Goal: Task Accomplishment & Management: Manage account settings

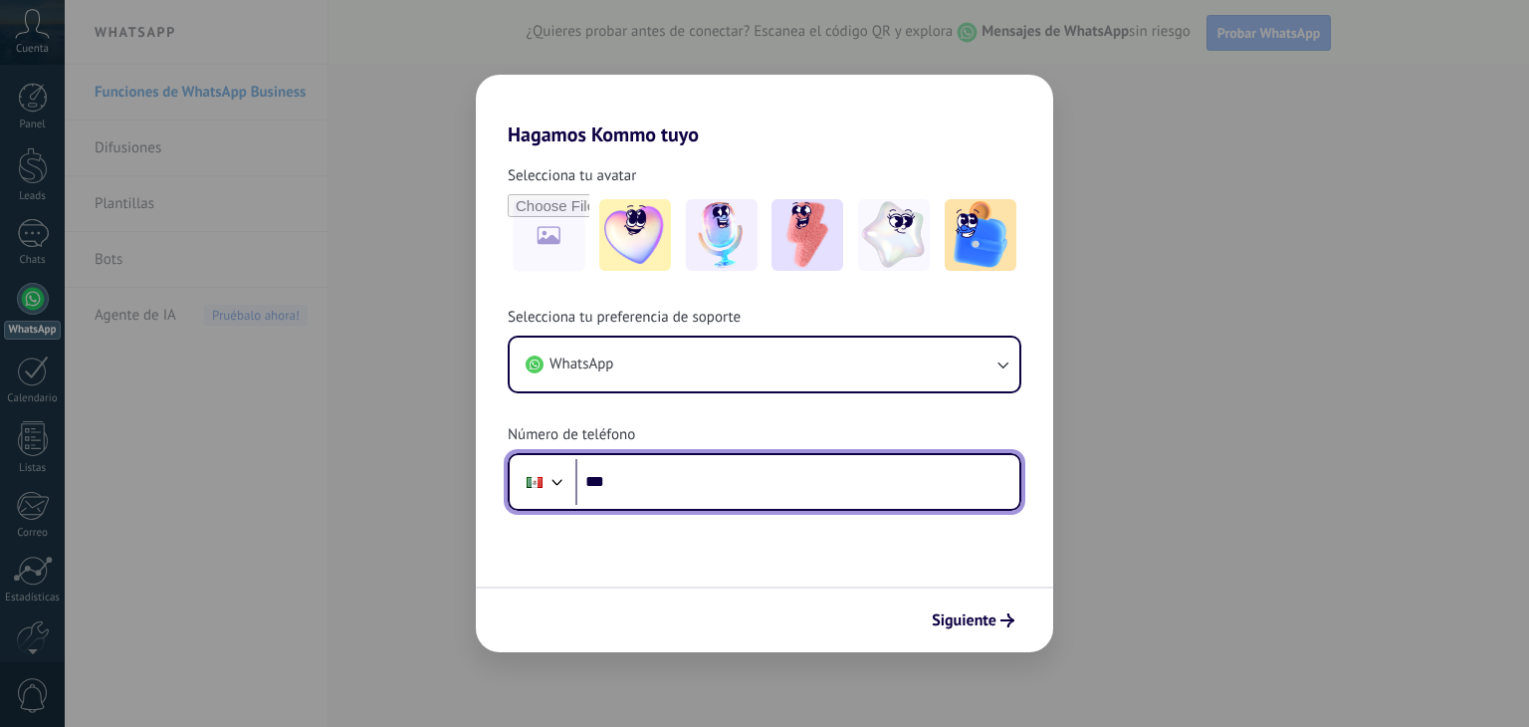
click at [737, 483] on input "***" at bounding box center [797, 482] width 444 height 46
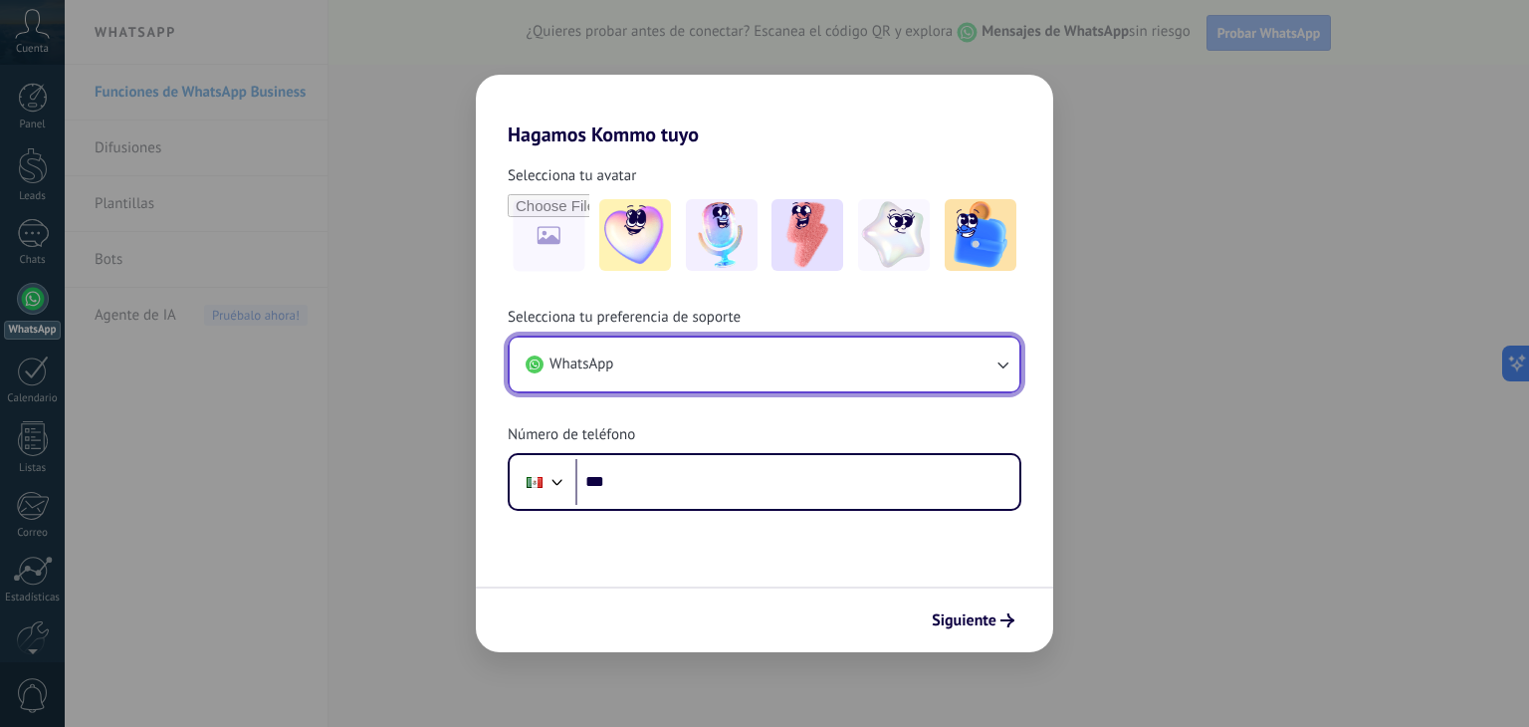
click at [704, 340] on button "WhatsApp" at bounding box center [765, 365] width 510 height 54
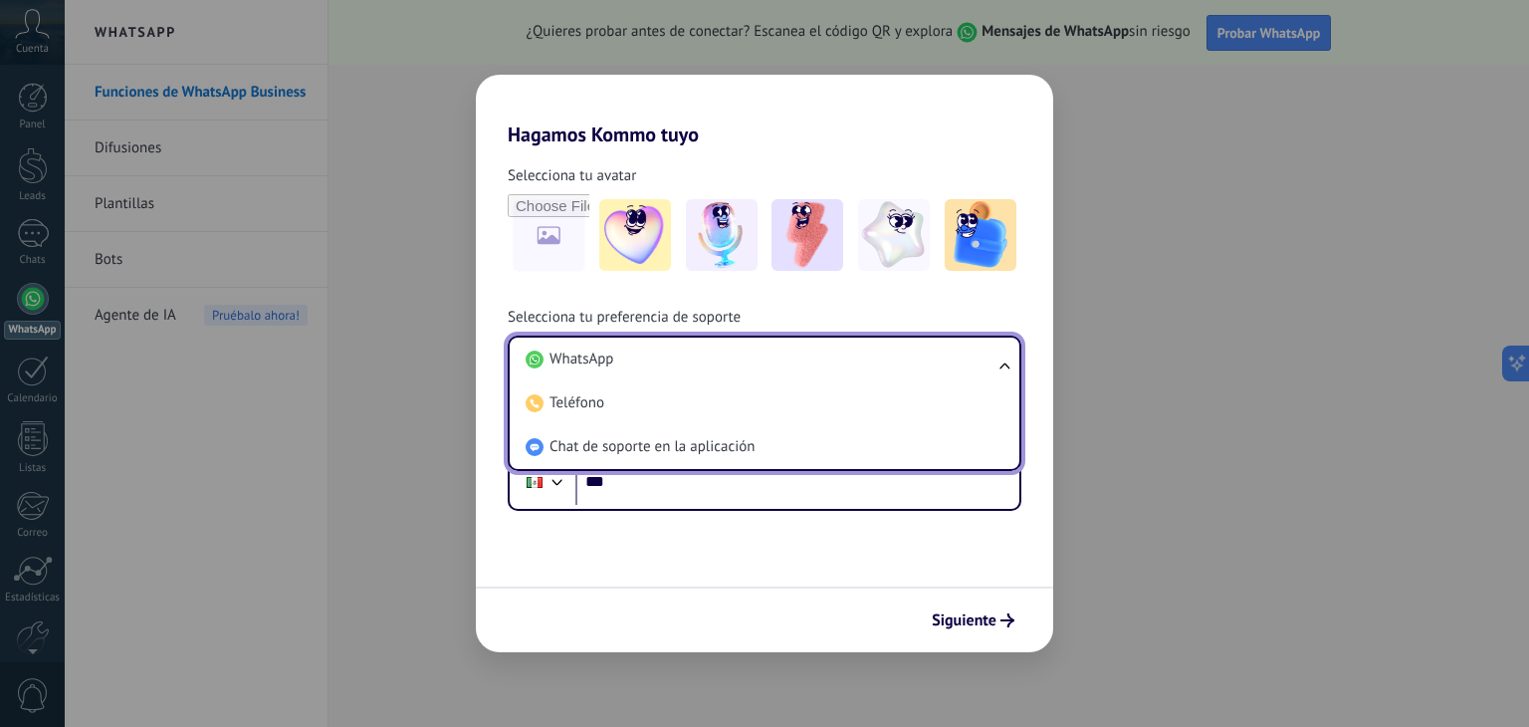
click at [677, 540] on form "Selecciona tu avatar Selecciona tu preferencia de soporte WhatsApp WhatsApp Tel…" at bounding box center [764, 399] width 577 height 506
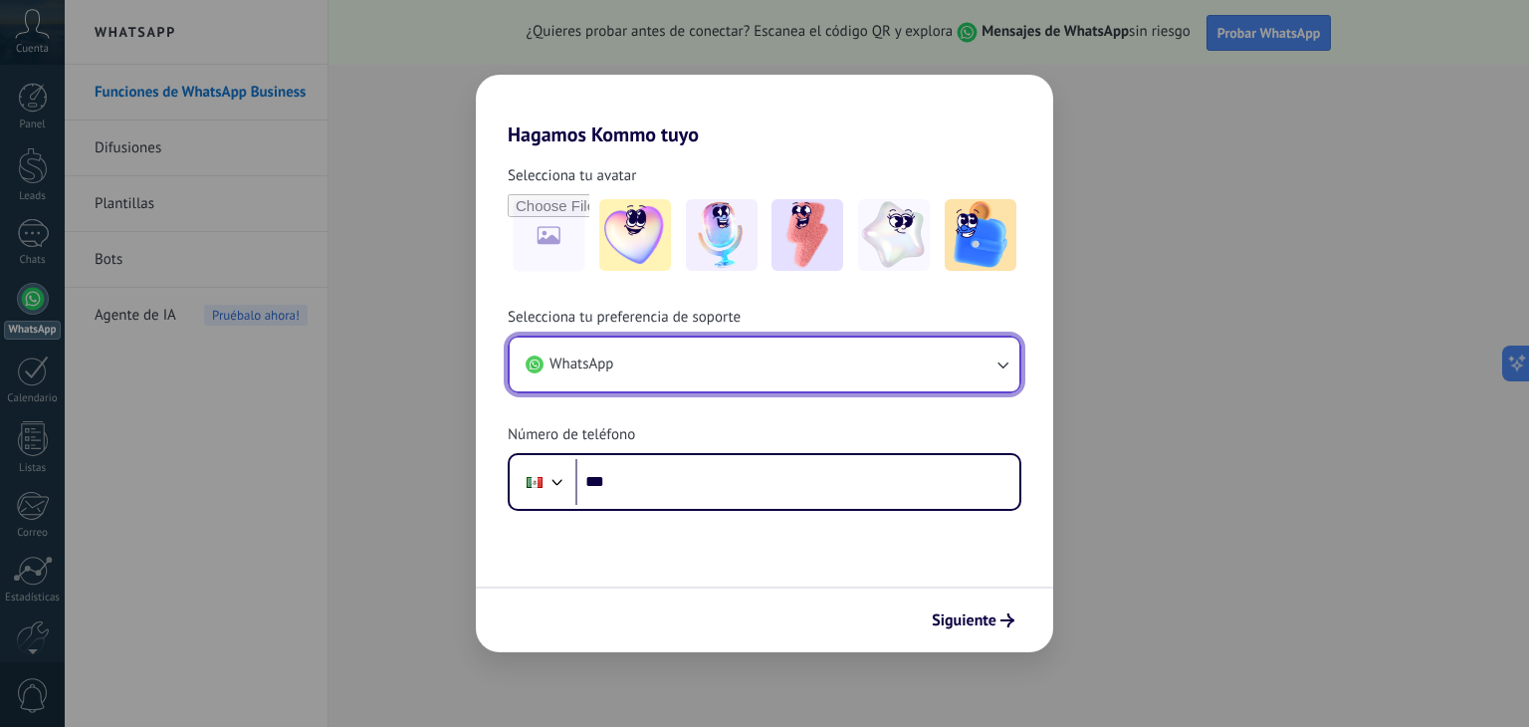
click at [679, 375] on button "WhatsApp" at bounding box center [765, 365] width 510 height 54
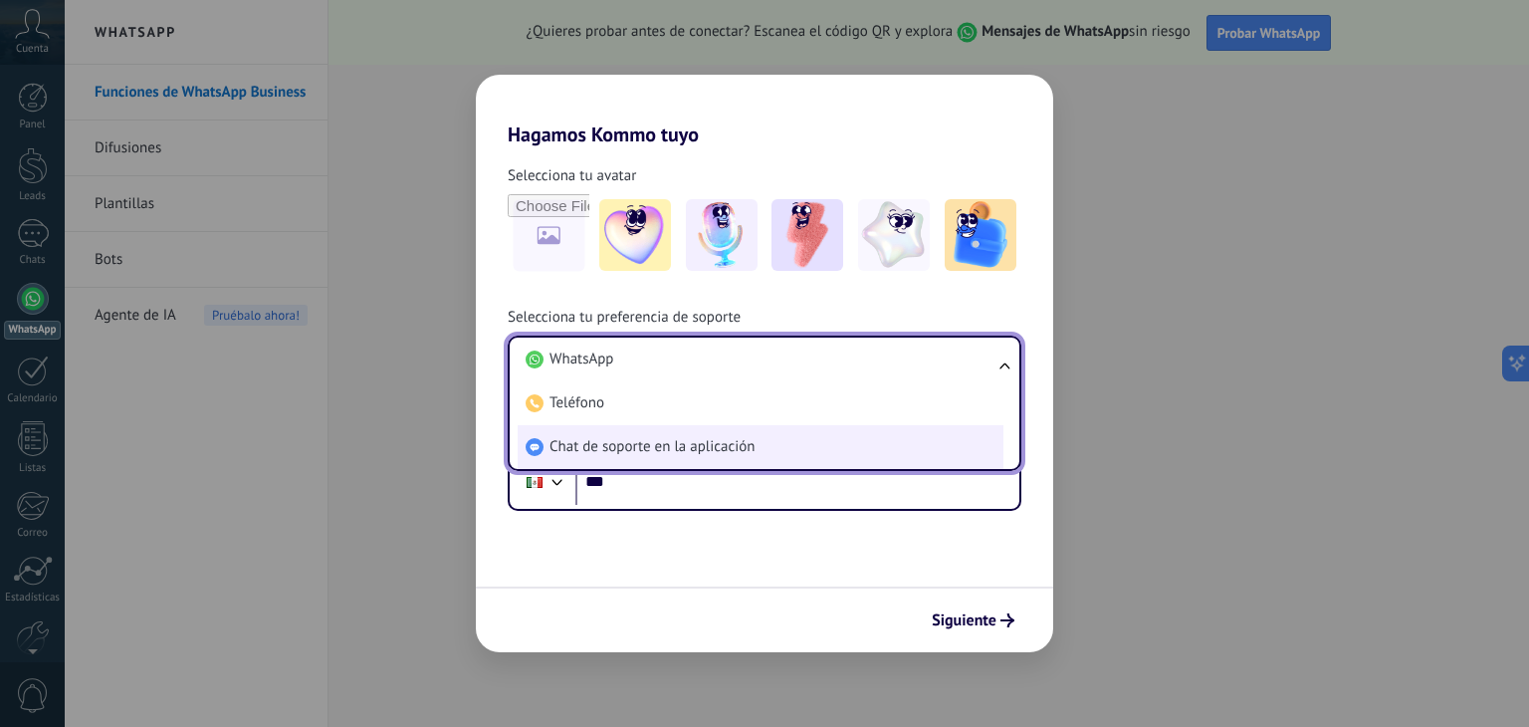
click at [661, 449] on span "Chat de soporte en la aplicación" at bounding box center [652, 447] width 205 height 20
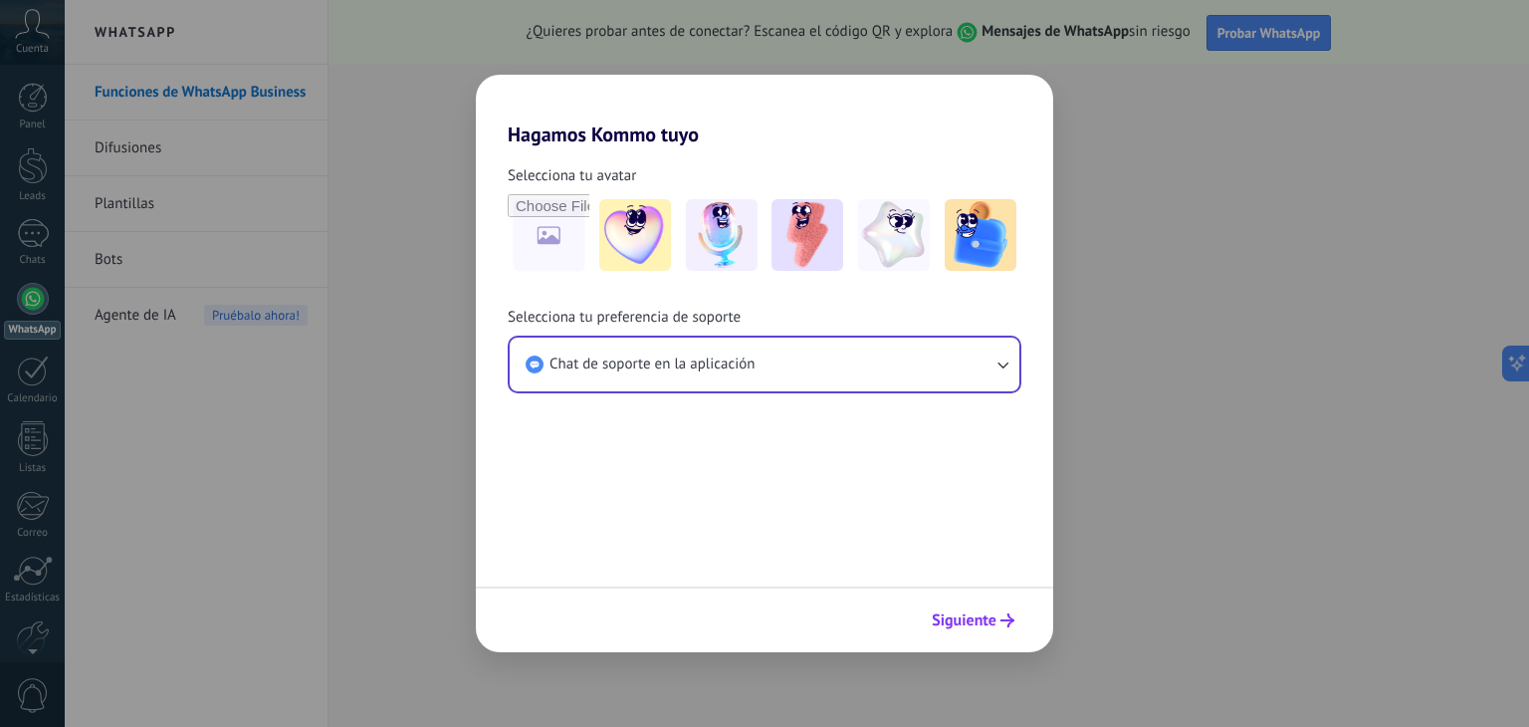
click at [962, 627] on span "Siguiente" at bounding box center [964, 620] width 65 height 14
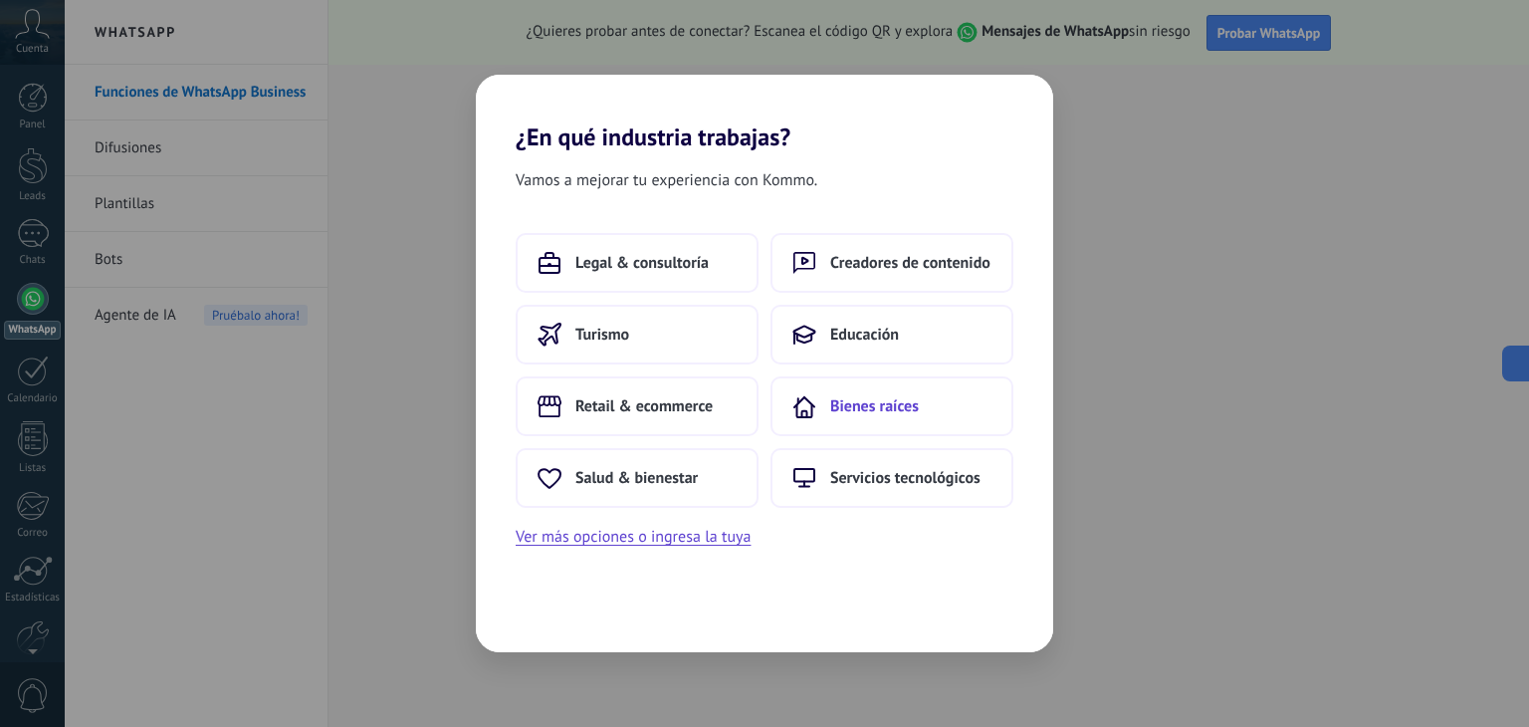
click at [820, 405] on button "Bienes raíces" at bounding box center [892, 406] width 243 height 60
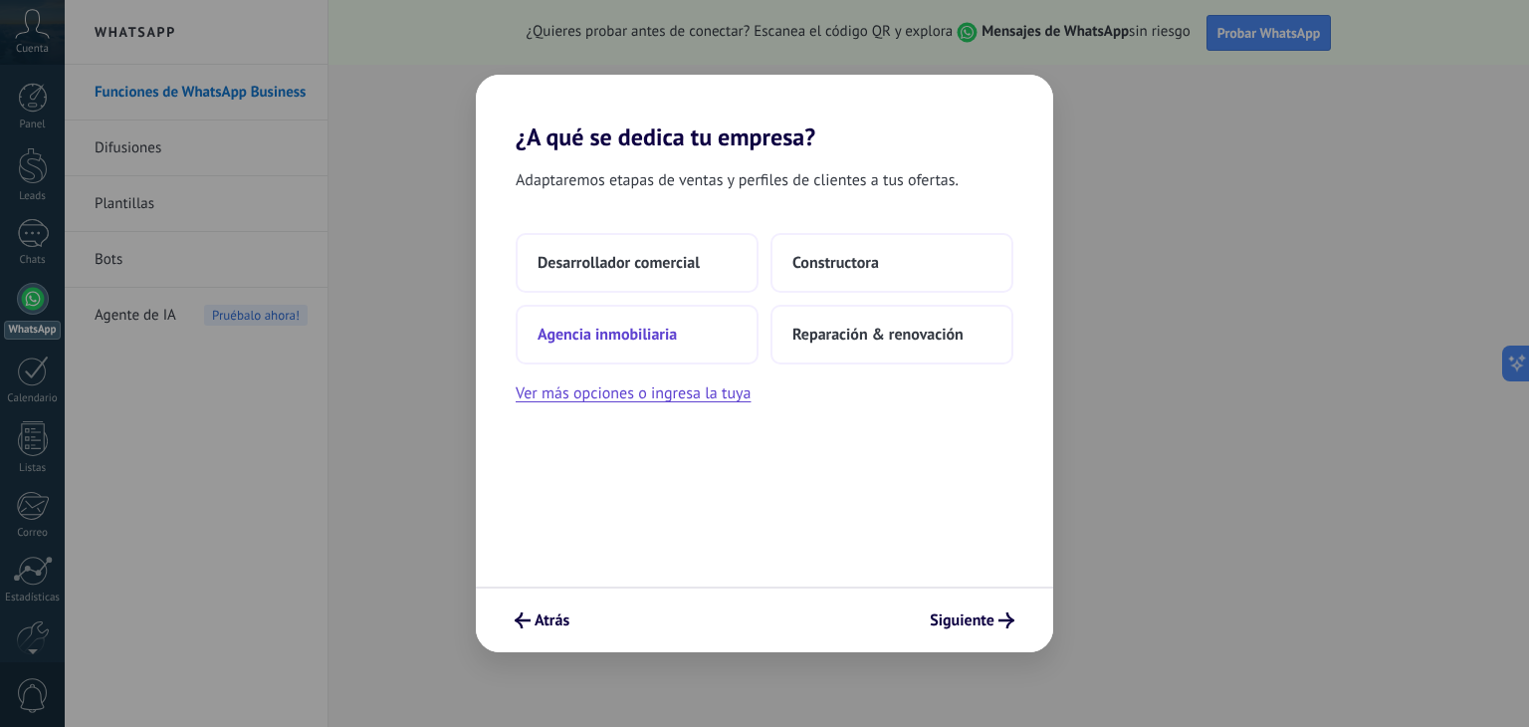
click at [693, 351] on button "Agencia inmobiliaria" at bounding box center [637, 335] width 243 height 60
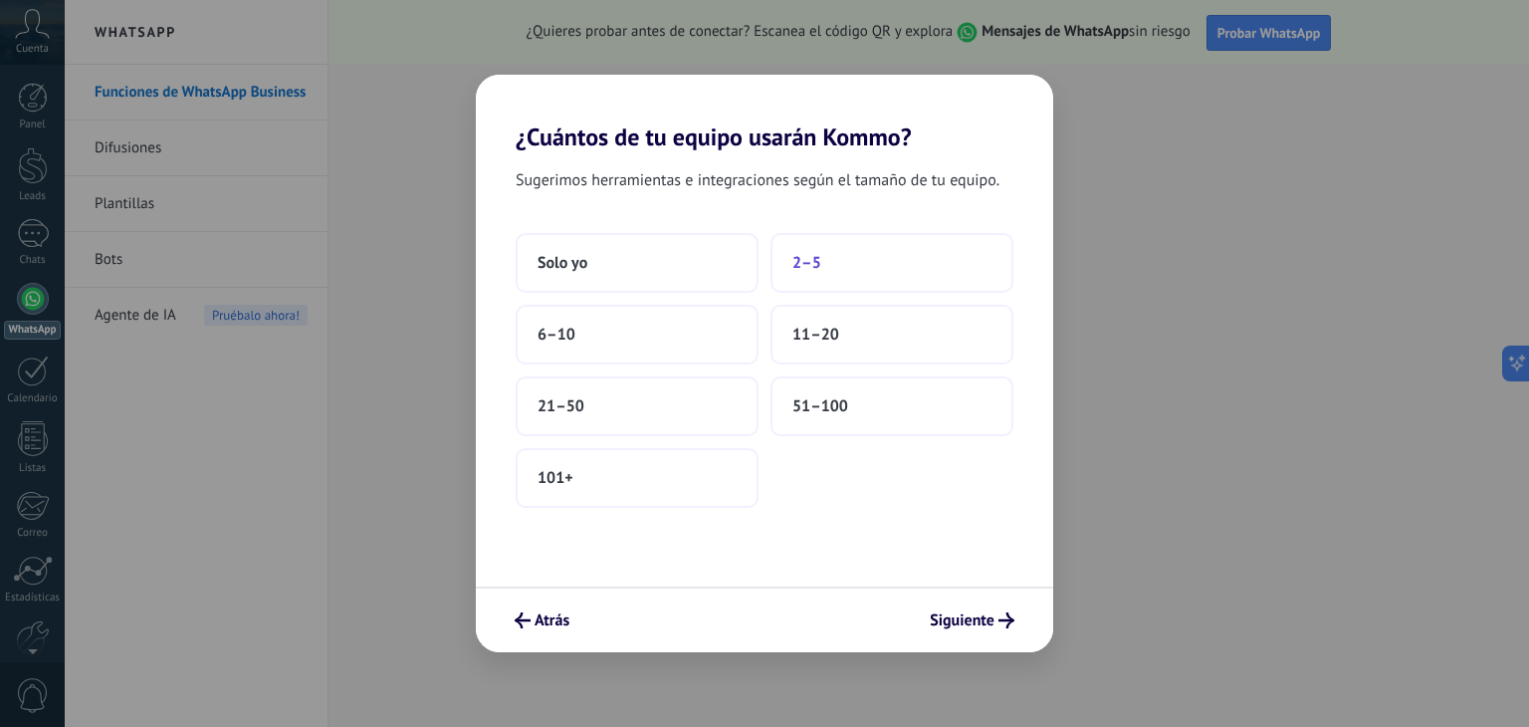
click at [804, 268] on span "2–5" at bounding box center [807, 263] width 29 height 20
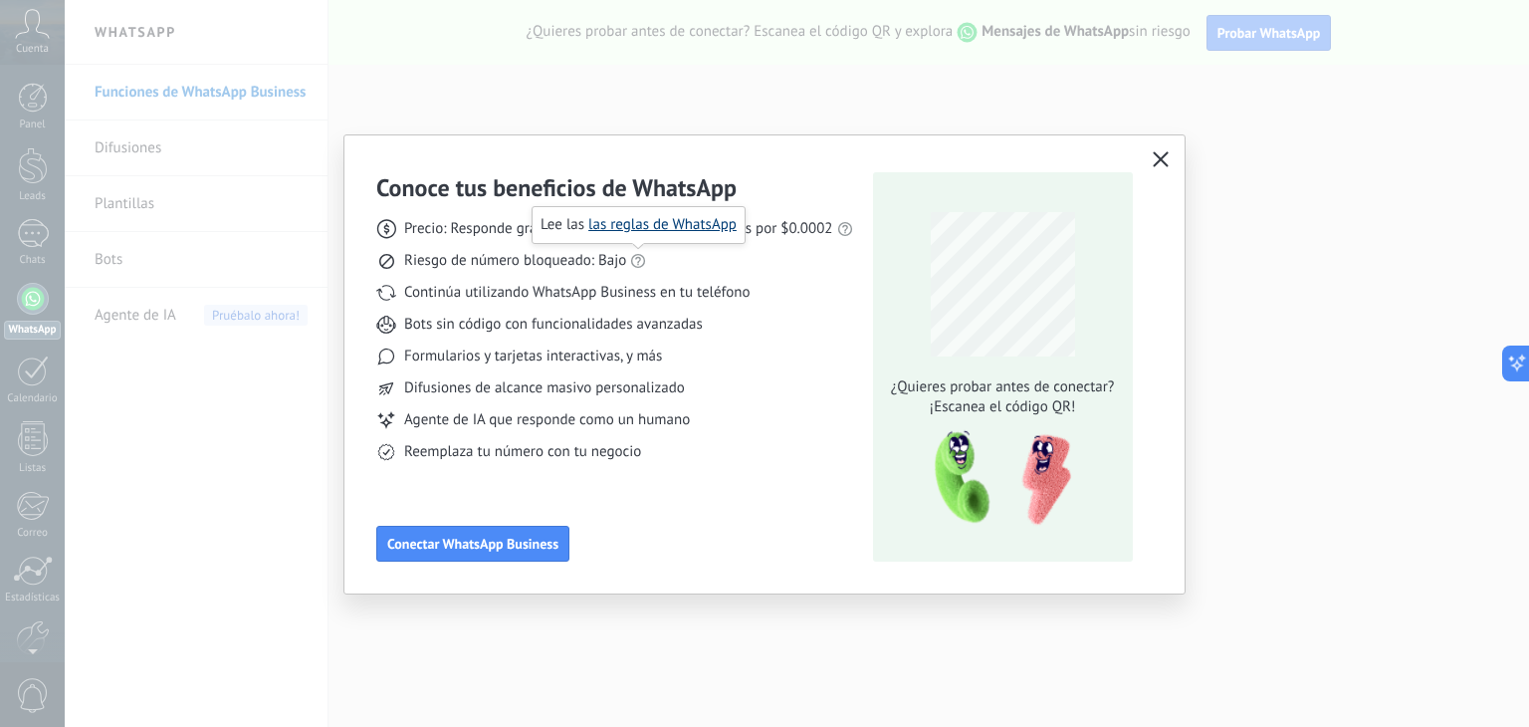
click at [653, 224] on link "las reglas de WhatsApp" at bounding box center [662, 224] width 148 height 19
click at [631, 263] on icon at bounding box center [638, 261] width 16 height 16
click at [656, 212] on div "[PERSON_NAME] las las reglas de WhatsApp" at bounding box center [639, 225] width 214 height 38
click at [637, 258] on icon at bounding box center [638, 261] width 16 height 16
click at [653, 231] on link "las reglas de WhatsApp" at bounding box center [662, 224] width 148 height 19
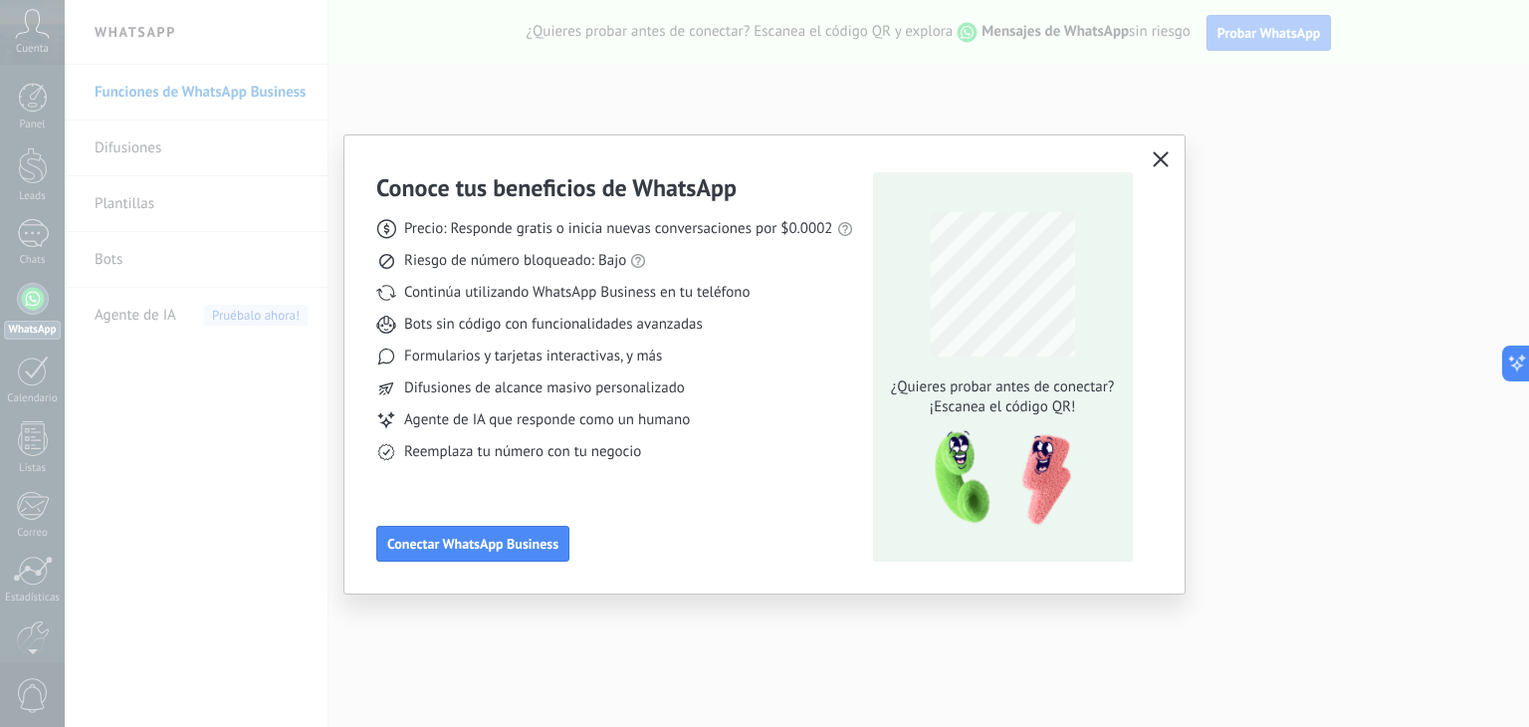
click at [1166, 153] on icon "button" at bounding box center [1161, 159] width 16 height 16
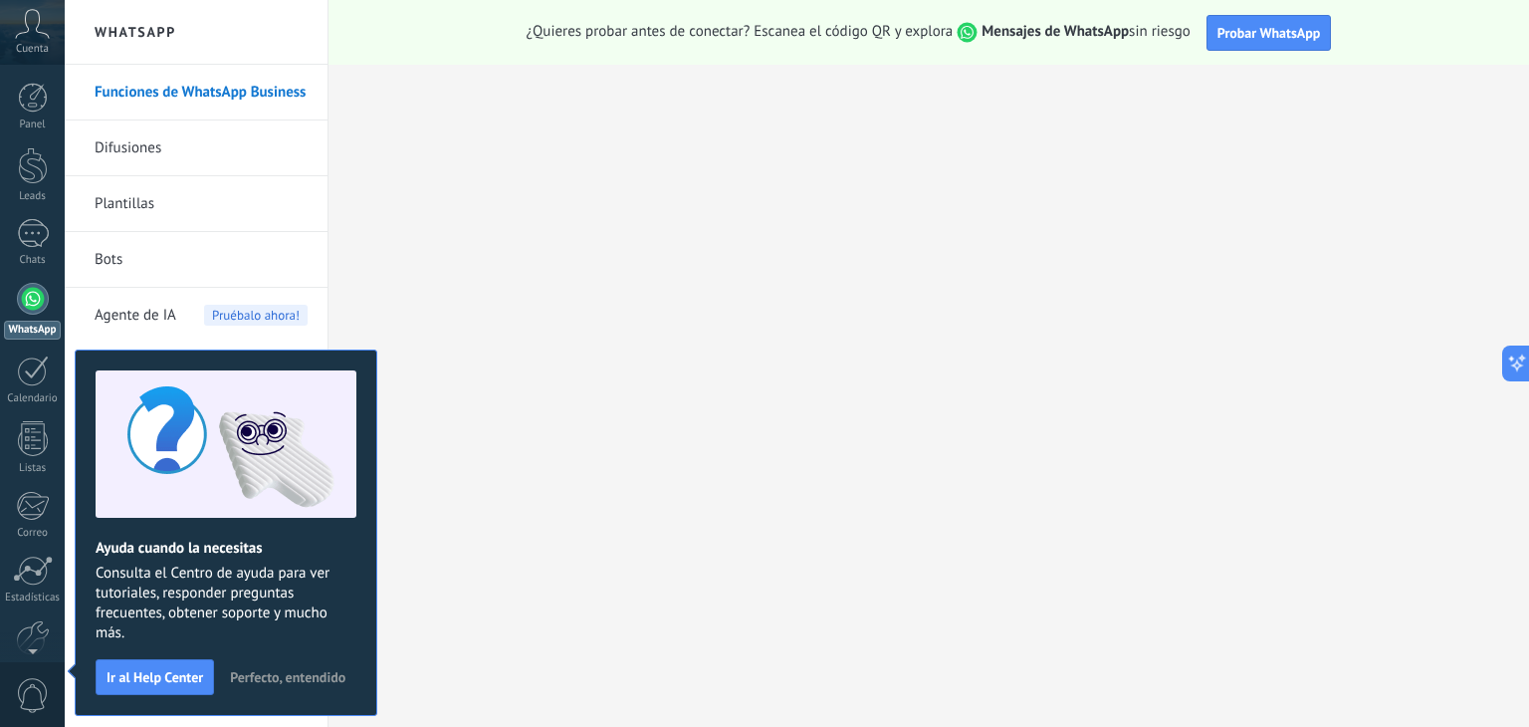
click at [327, 670] on span "Perfecto, entendido" at bounding box center [287, 677] width 115 height 14
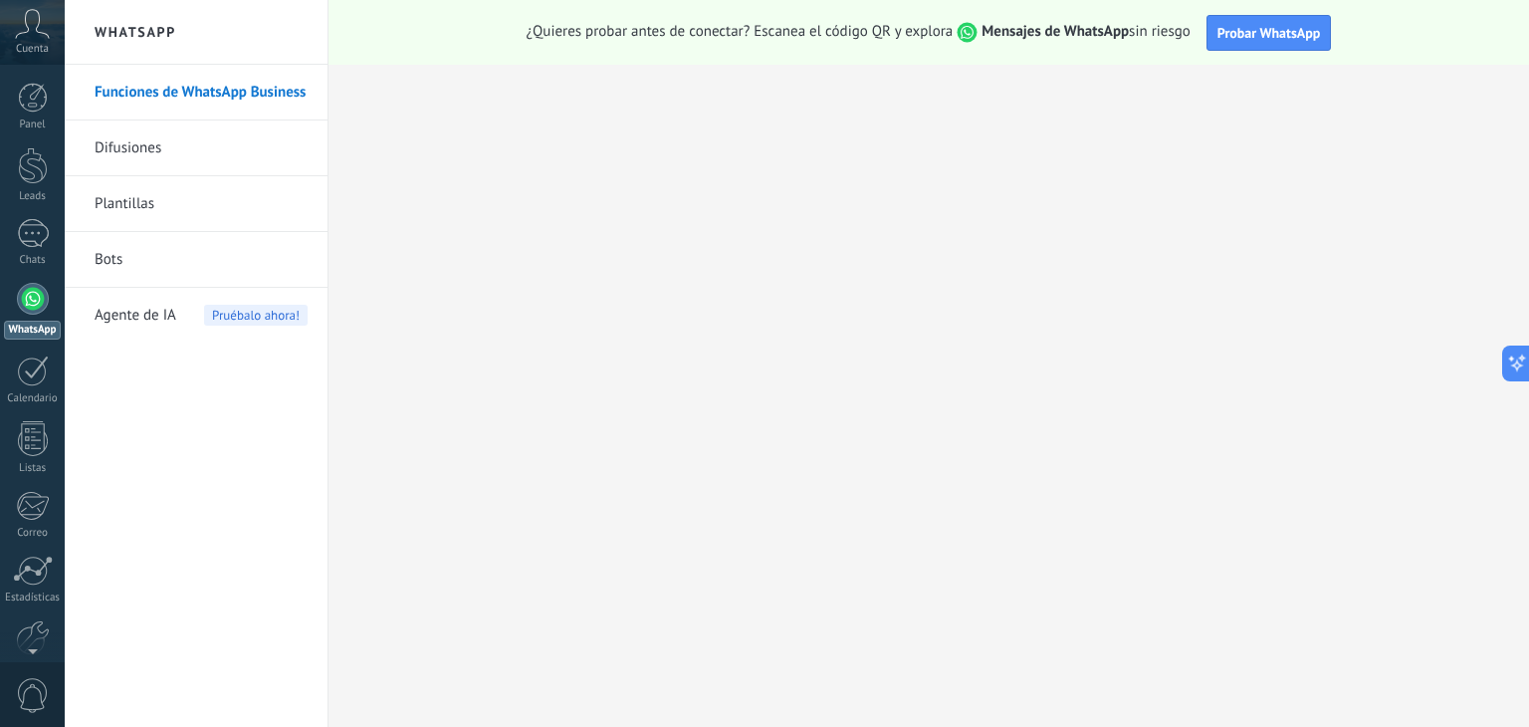
click at [199, 186] on link "Plantillas" at bounding box center [201, 204] width 213 height 56
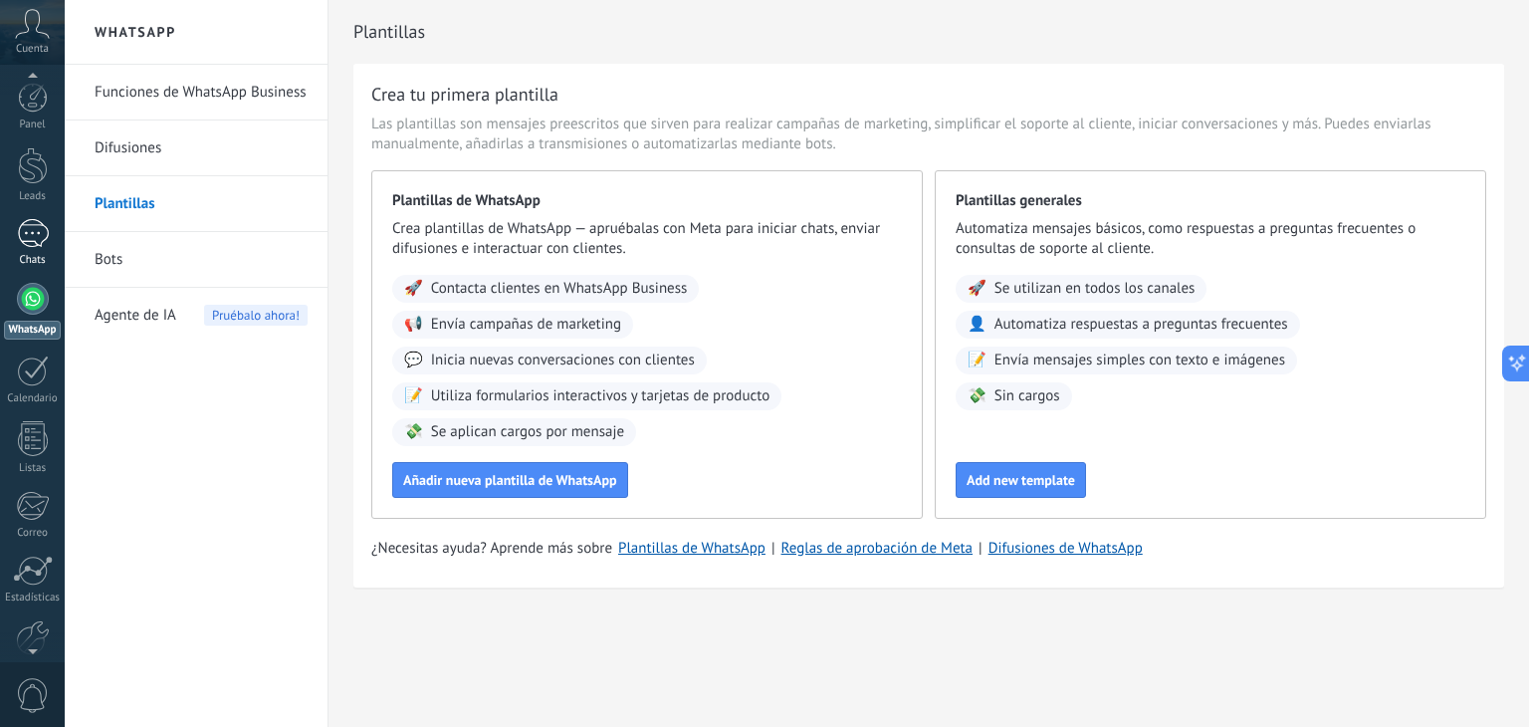
click at [46, 238] on div at bounding box center [33, 233] width 32 height 29
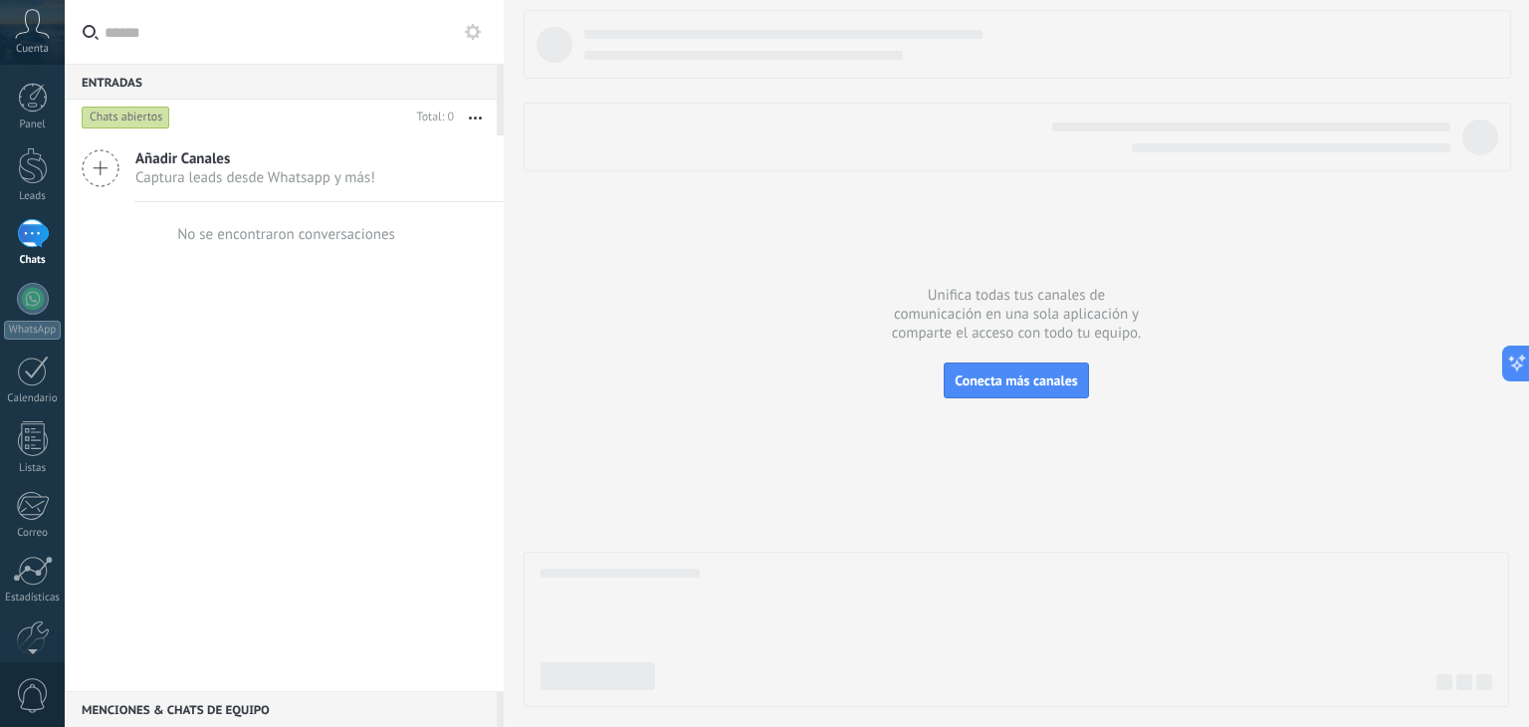
click at [36, 58] on div "Cuenta" at bounding box center [32, 32] width 65 height 65
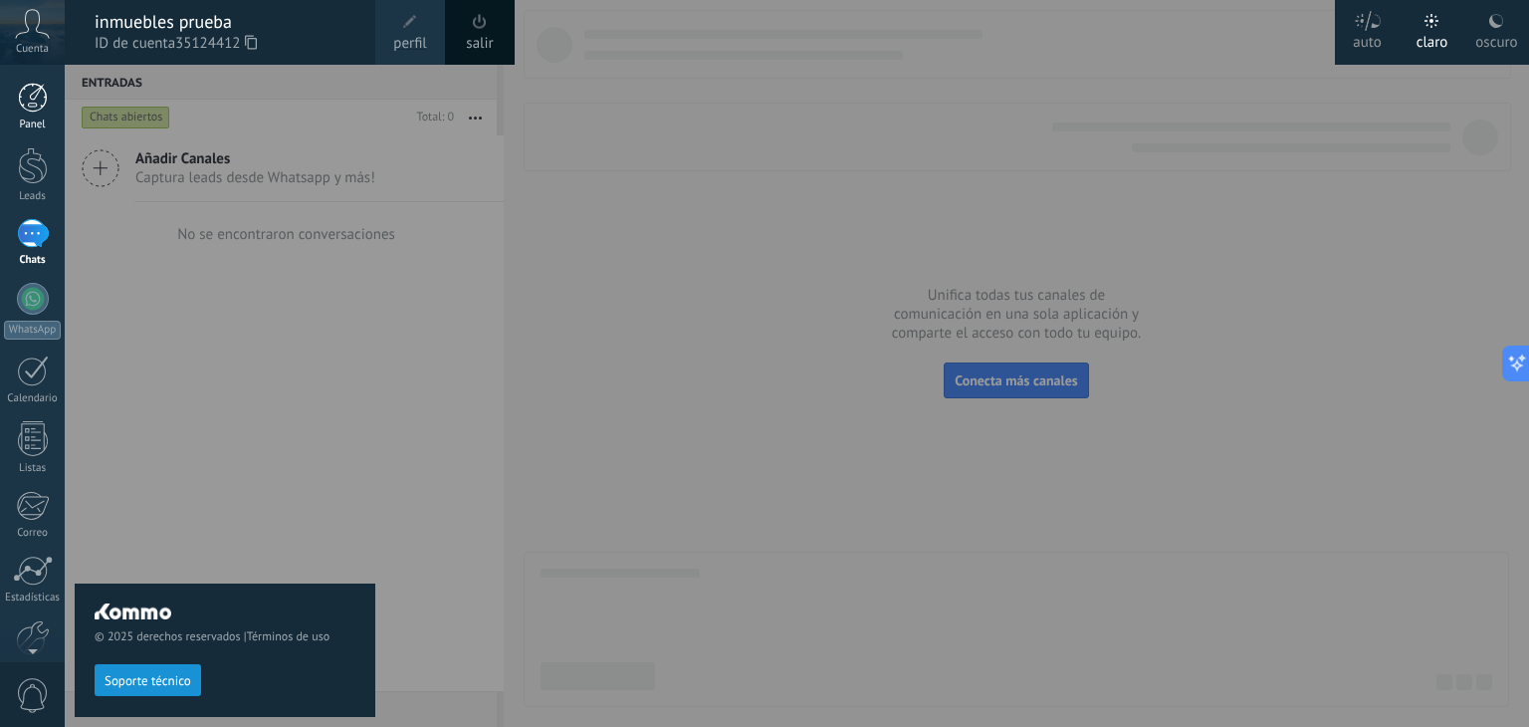
click at [27, 113] on link "Panel" at bounding box center [32, 107] width 65 height 49
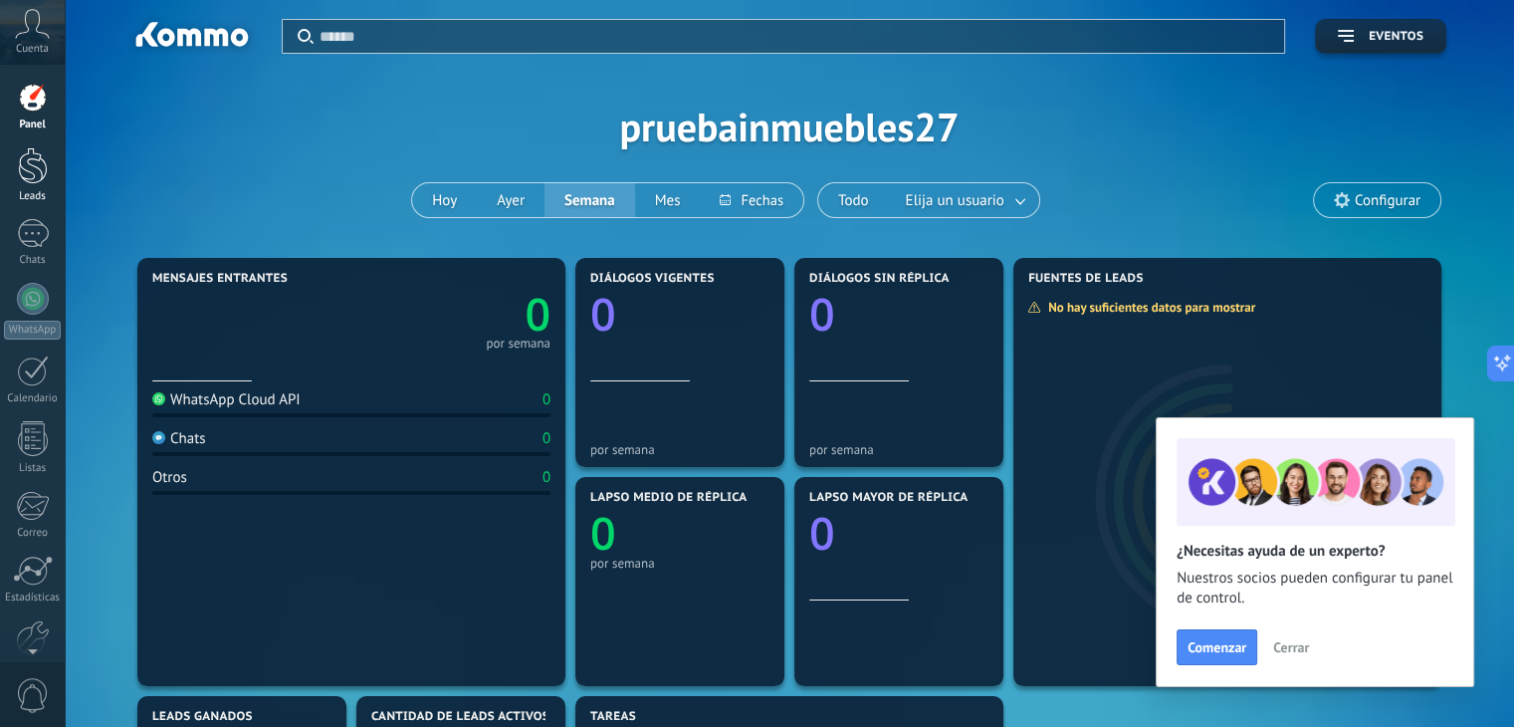
click at [18, 176] on div at bounding box center [33, 165] width 30 height 37
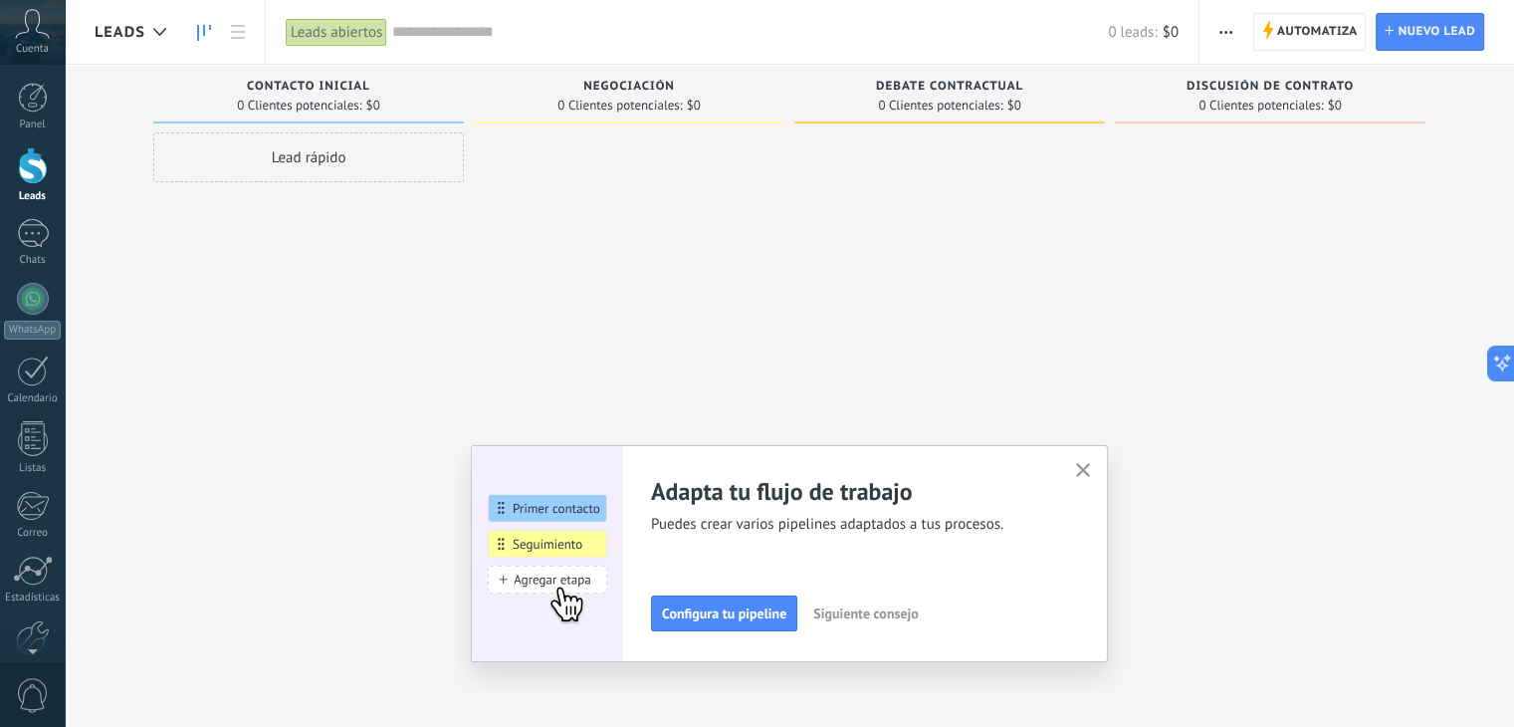
click at [1091, 467] on use "button" at bounding box center [1083, 470] width 15 height 15
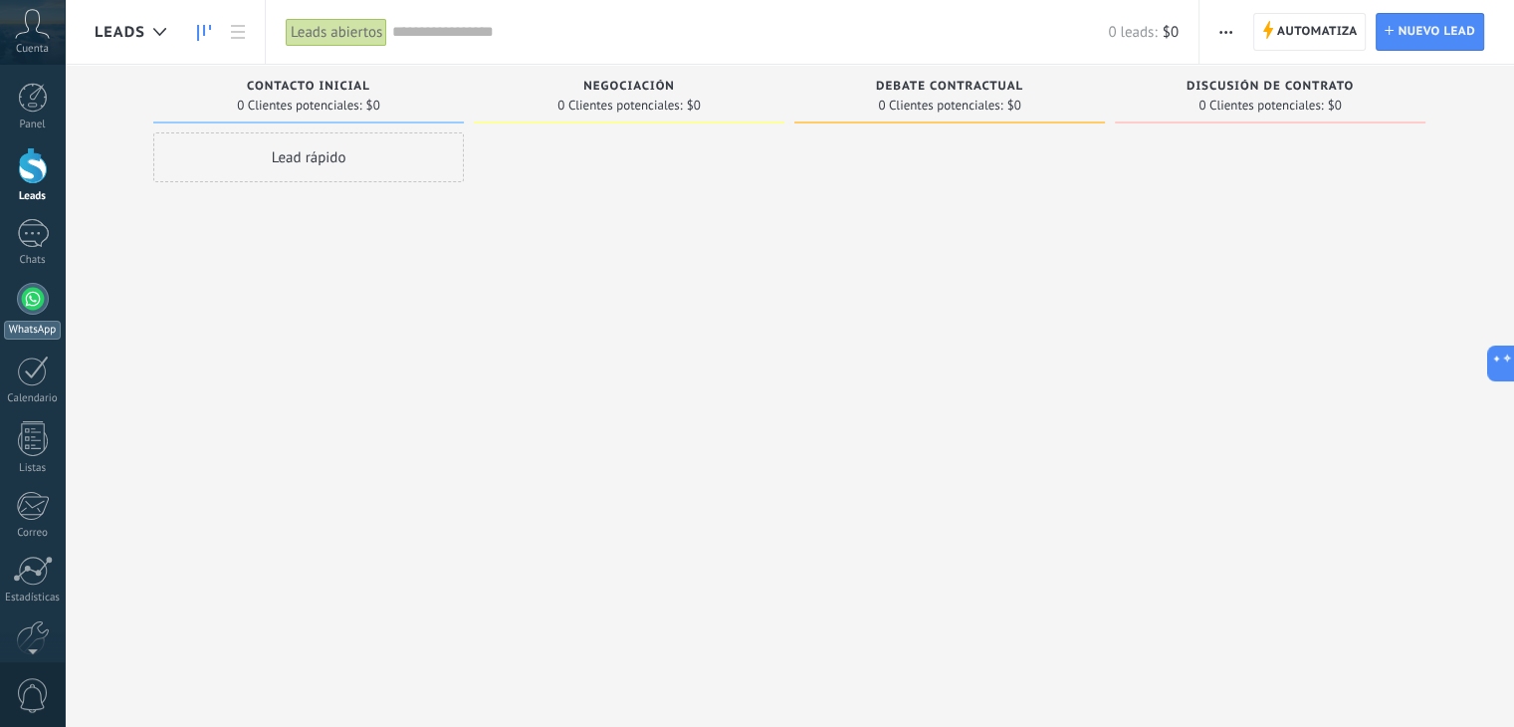
click at [41, 290] on div at bounding box center [33, 299] width 32 height 32
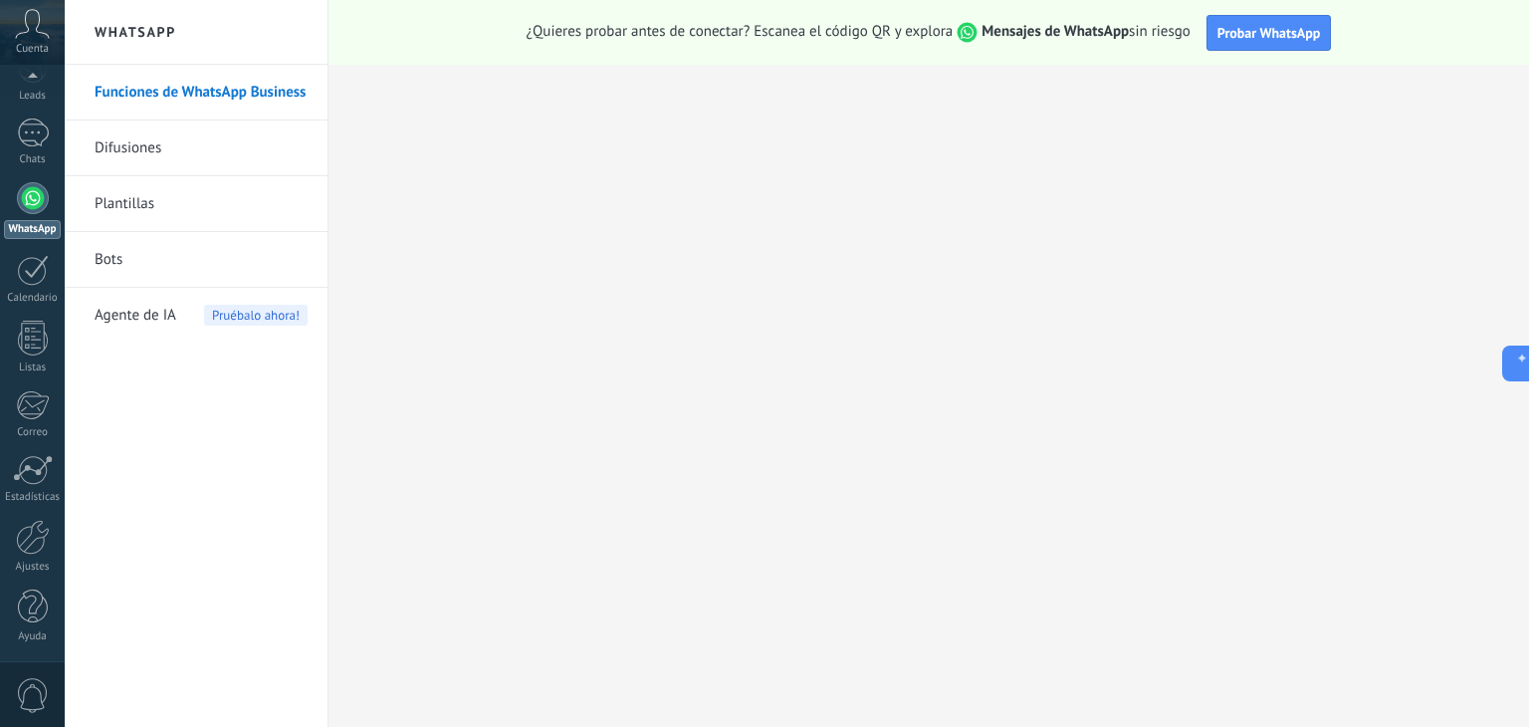
scroll to position [100, 0]
click at [36, 562] on div "Ajustes" at bounding box center [33, 568] width 58 height 13
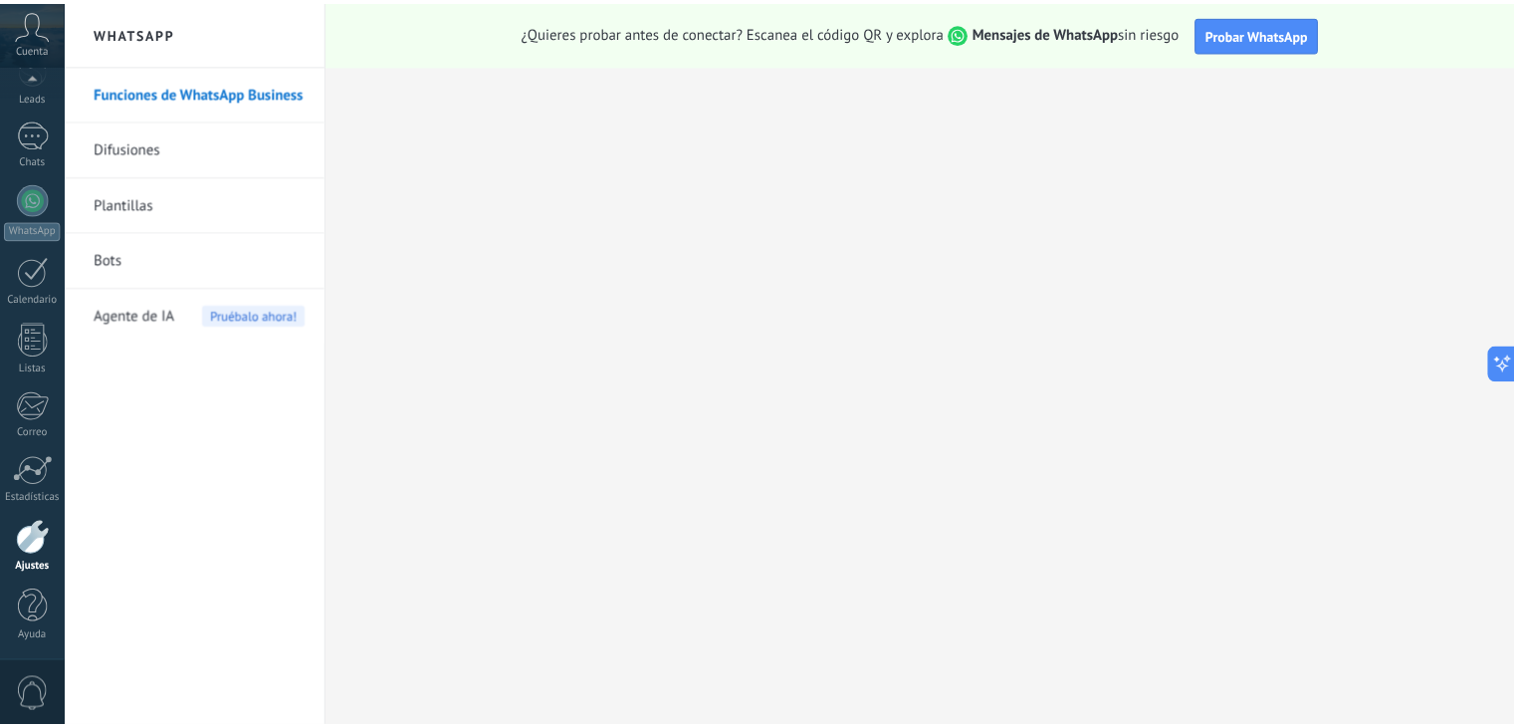
scroll to position [101, 0]
